Goal: Book appointment/travel/reservation

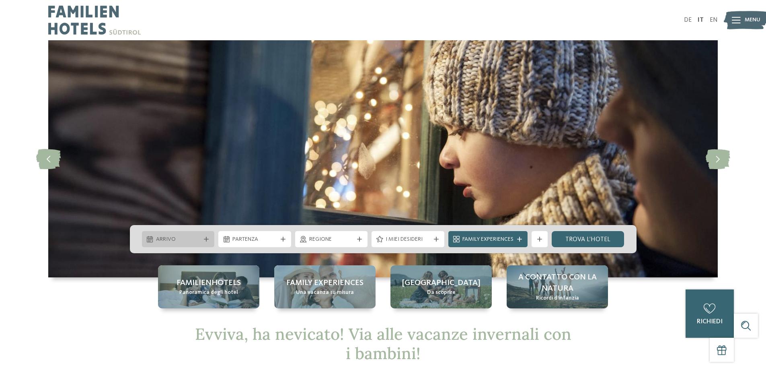
click at [197, 239] on span "Arrivo" at bounding box center [178, 239] width 45 height 8
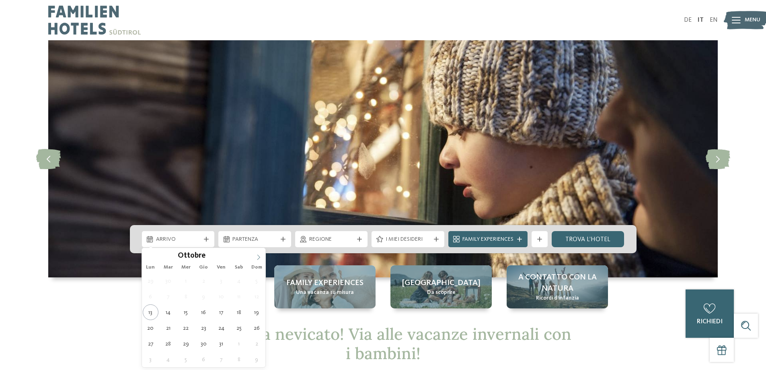
click at [259, 257] on icon at bounding box center [259, 257] width 6 height 6
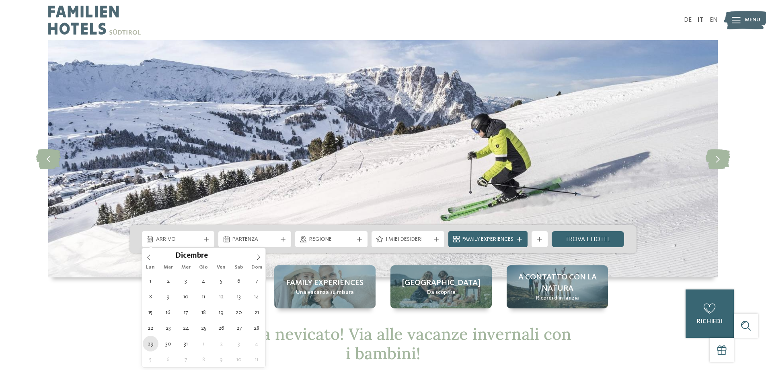
type div "[DATE]"
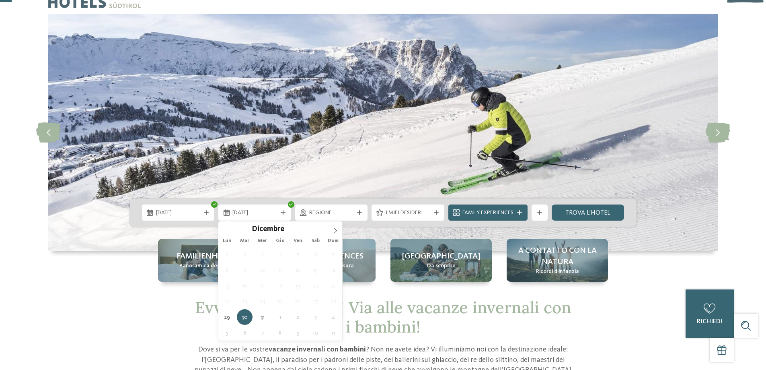
scroll to position [40, 0]
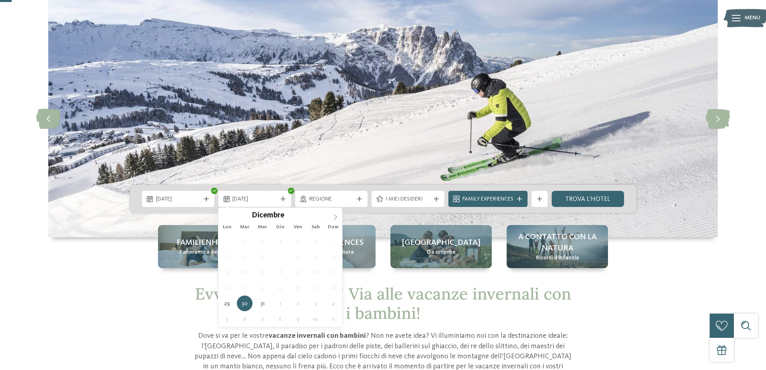
type input "****"
click at [335, 216] on icon at bounding box center [336, 217] width 6 height 6
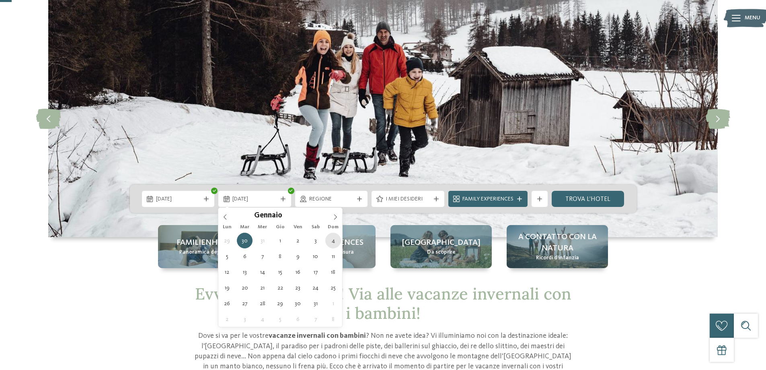
type div "[DATE]"
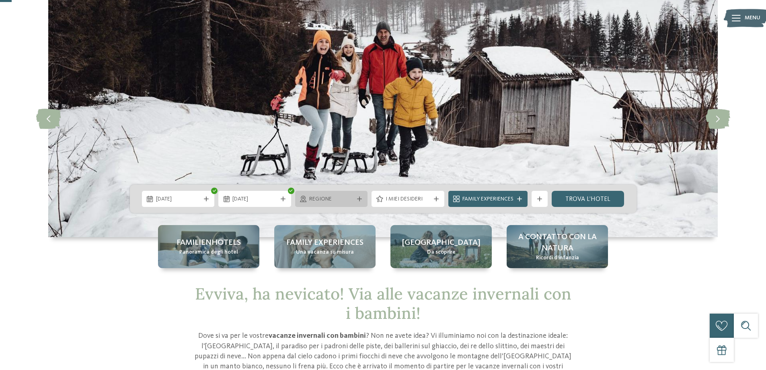
click at [335, 202] on span "Regione" at bounding box center [331, 199] width 45 height 8
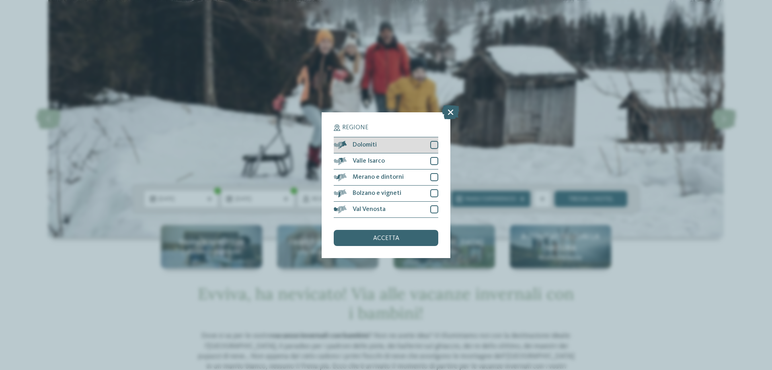
click at [436, 143] on div at bounding box center [434, 145] width 8 height 8
click at [434, 162] on div at bounding box center [434, 161] width 8 height 8
click at [434, 176] on div at bounding box center [434, 177] width 8 height 8
click at [435, 194] on div at bounding box center [434, 193] width 8 height 8
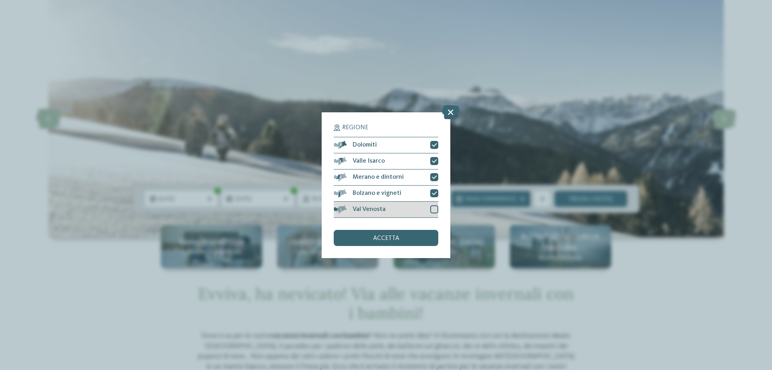
click at [433, 208] on div at bounding box center [434, 209] width 8 height 8
click at [411, 239] on div "accetta" at bounding box center [386, 238] width 105 height 16
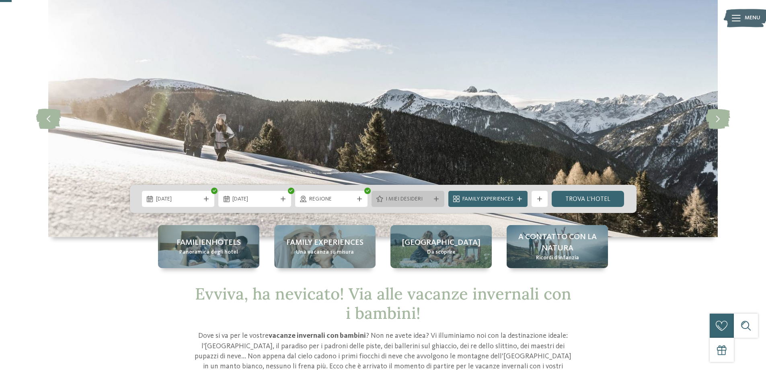
click at [397, 200] on span "I miei desideri" at bounding box center [408, 199] width 45 height 8
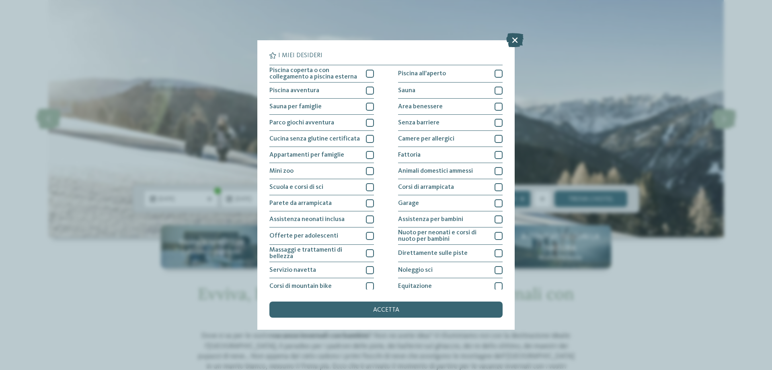
click at [516, 36] on icon at bounding box center [514, 40] width 17 height 14
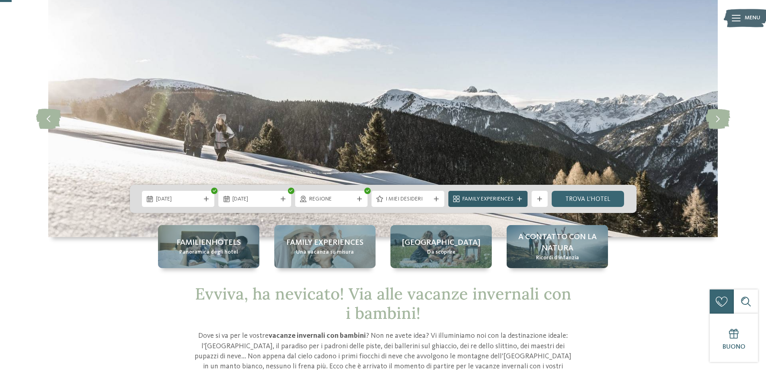
click at [478, 198] on span "Family Experiences" at bounding box center [488, 199] width 51 height 8
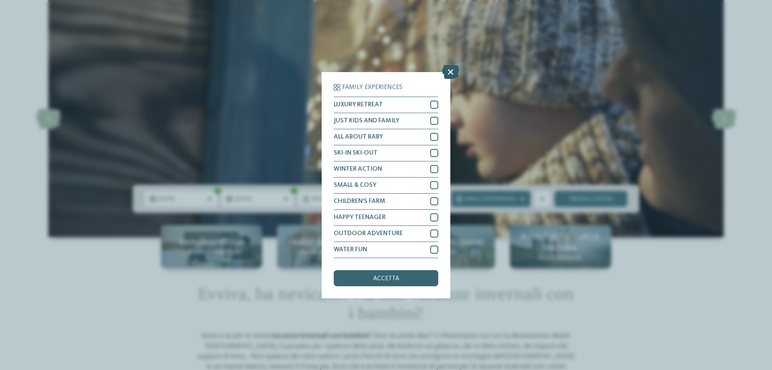
click at [450, 70] on icon at bounding box center [450, 71] width 17 height 14
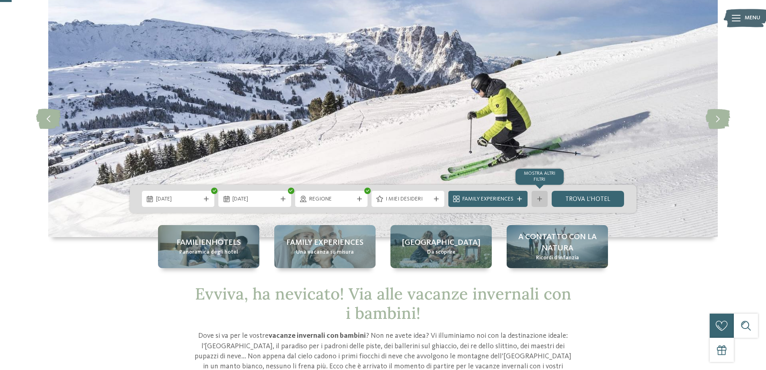
click at [541, 200] on icon at bounding box center [539, 198] width 5 height 5
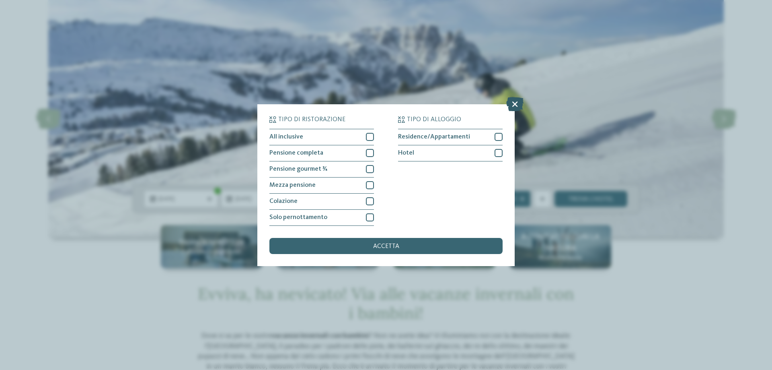
click at [511, 104] on icon at bounding box center [514, 104] width 17 height 14
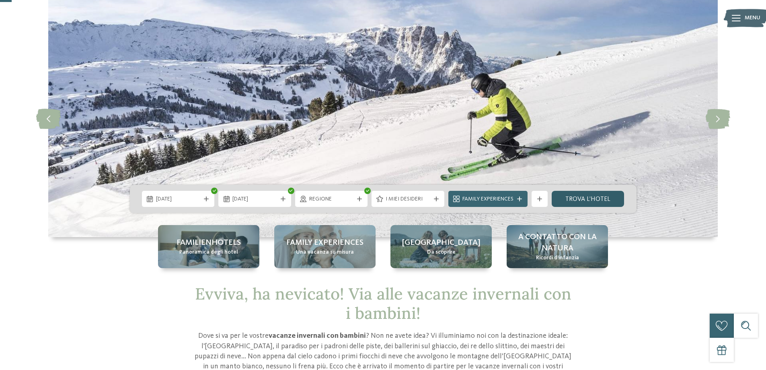
click at [589, 198] on link "trova l’hotel" at bounding box center [588, 199] width 73 height 16
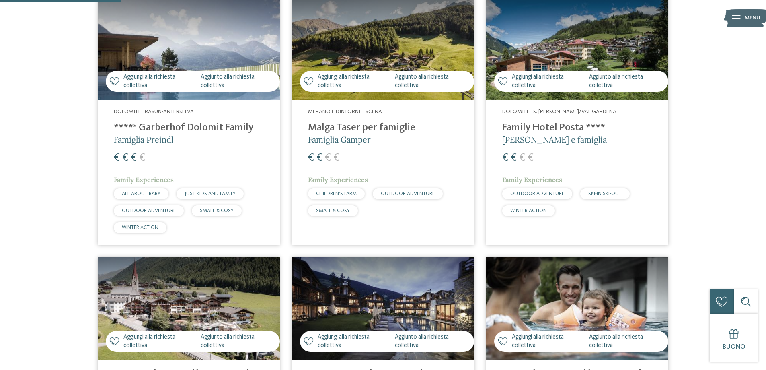
scroll to position [224, 0]
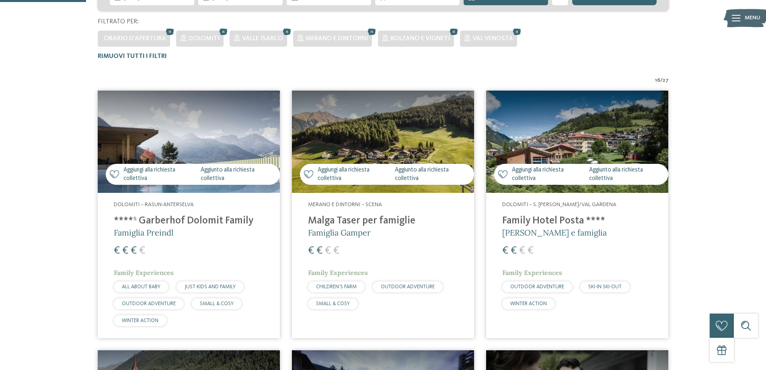
click at [379, 159] on img at bounding box center [383, 142] width 182 height 103
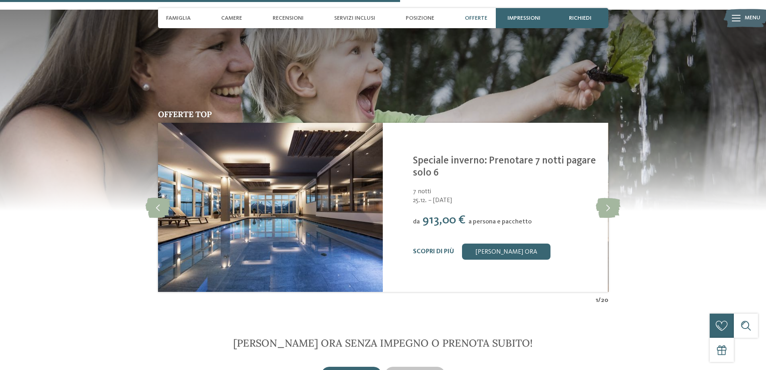
scroll to position [1891, 0]
